Goal: Find specific page/section: Find specific page/section

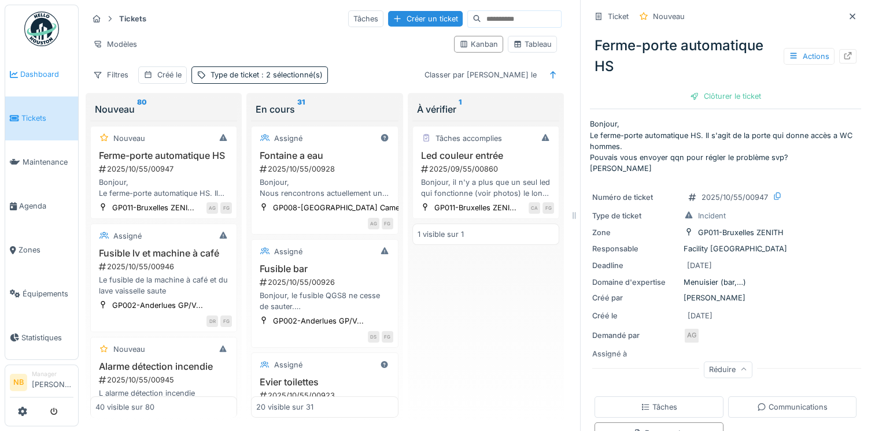
click at [45, 73] on span "Dashboard" at bounding box center [46, 74] width 53 height 11
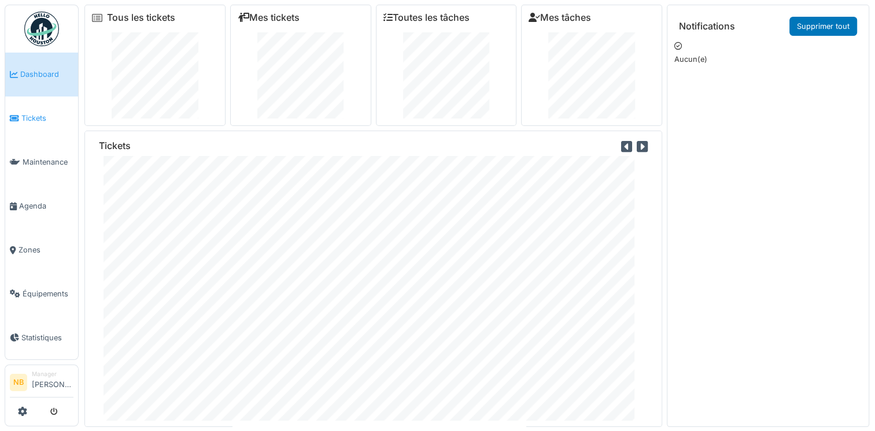
click at [37, 113] on span "Tickets" at bounding box center [47, 118] width 52 height 11
